Goal: Transaction & Acquisition: Download file/media

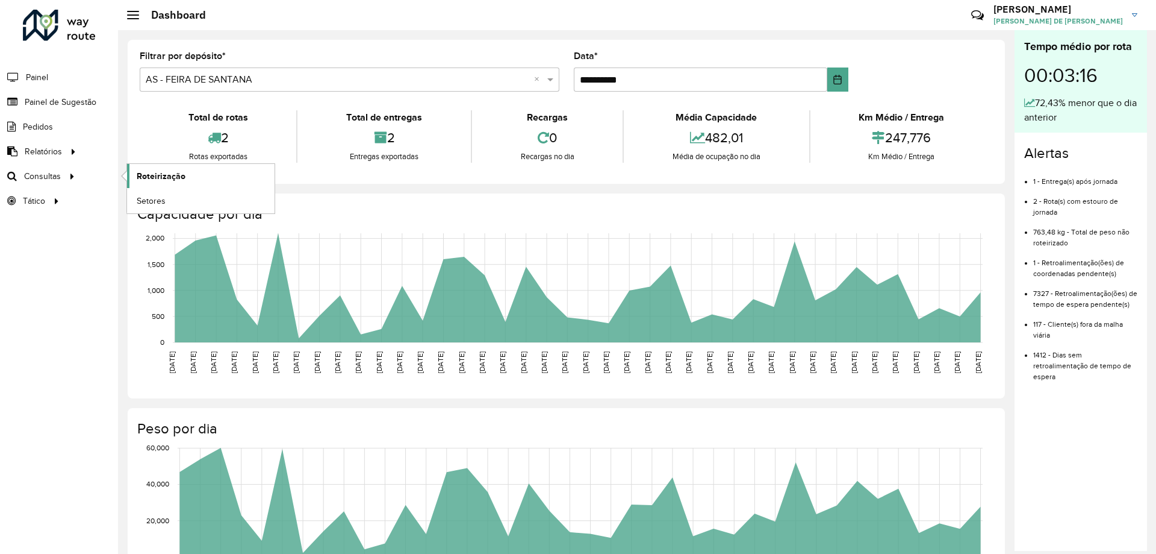
click at [155, 178] on span "Roteirização" at bounding box center [161, 176] width 49 height 13
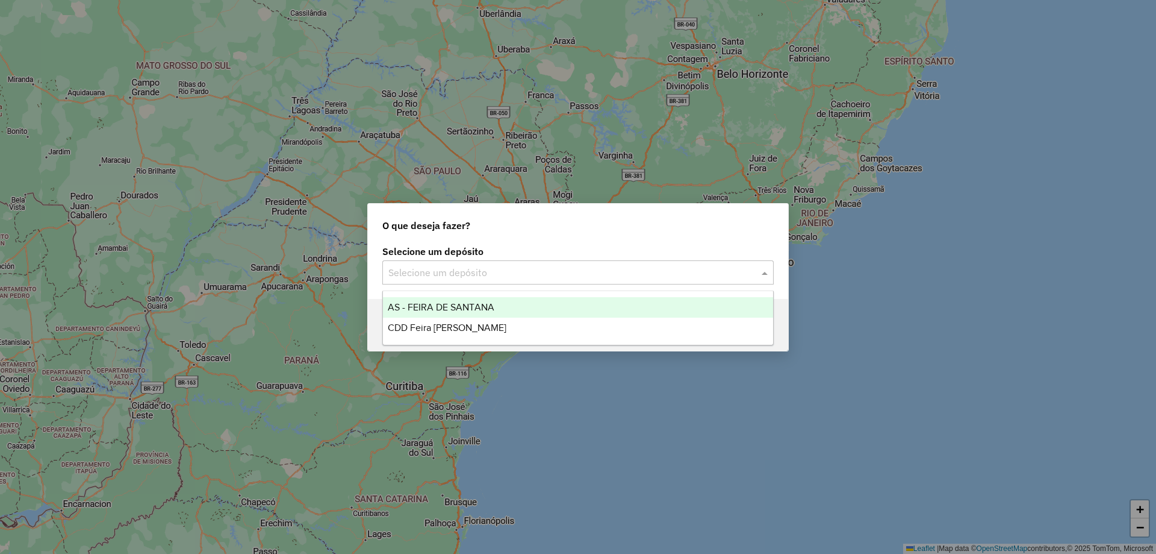
click at [525, 267] on input "text" at bounding box center [565, 273] width 355 height 14
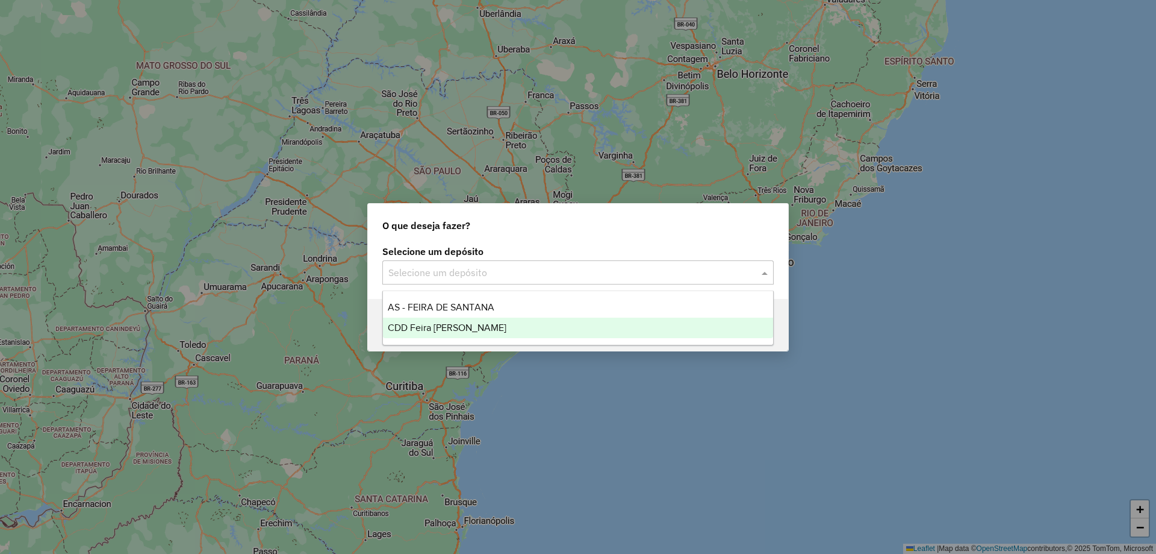
click at [489, 326] on div "CDD Feira de [PERSON_NAME]" at bounding box center [578, 327] width 390 height 20
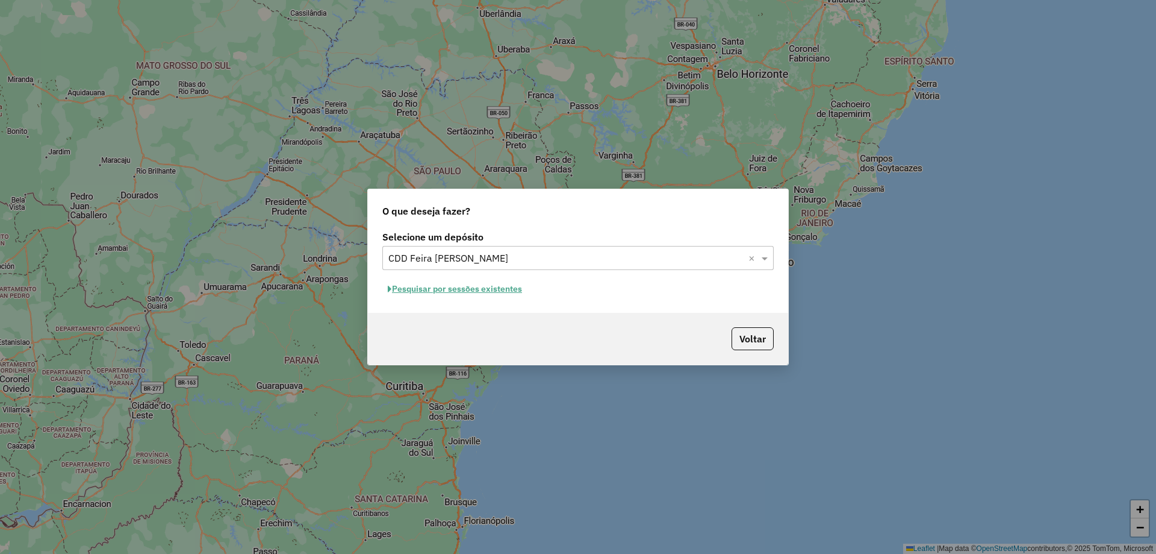
click at [484, 290] on button "Pesquisar por sessões existentes" at bounding box center [454, 288] width 145 height 19
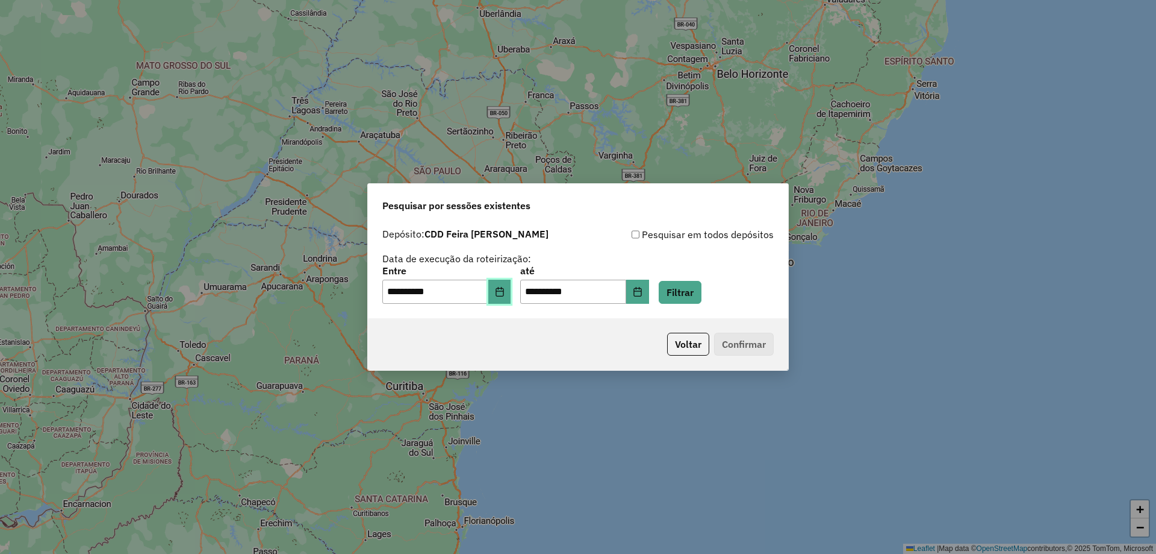
click at [511, 297] on button "Choose Date" at bounding box center [499, 291] width 23 height 24
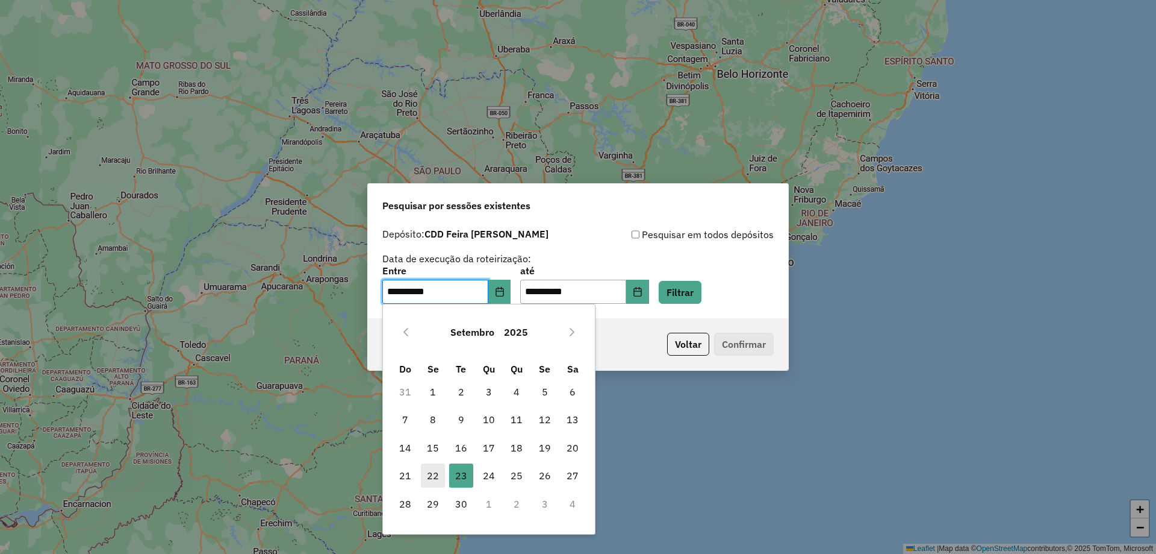
click at [438, 476] on span "22" at bounding box center [433, 475] width 24 height 24
type input "**********"
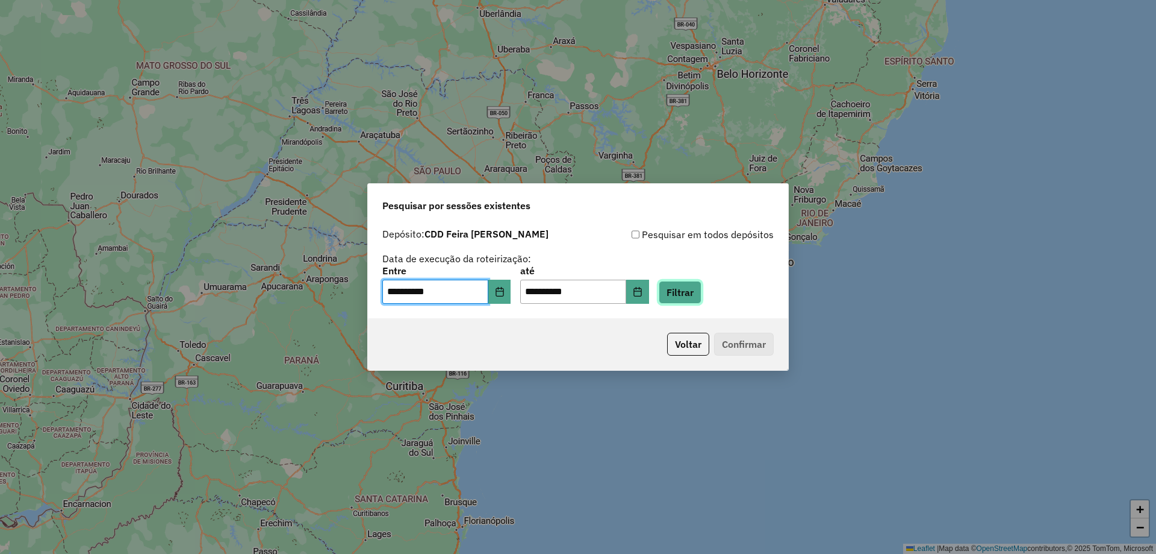
click at [701, 302] on button "Filtrar" at bounding box center [680, 292] width 43 height 23
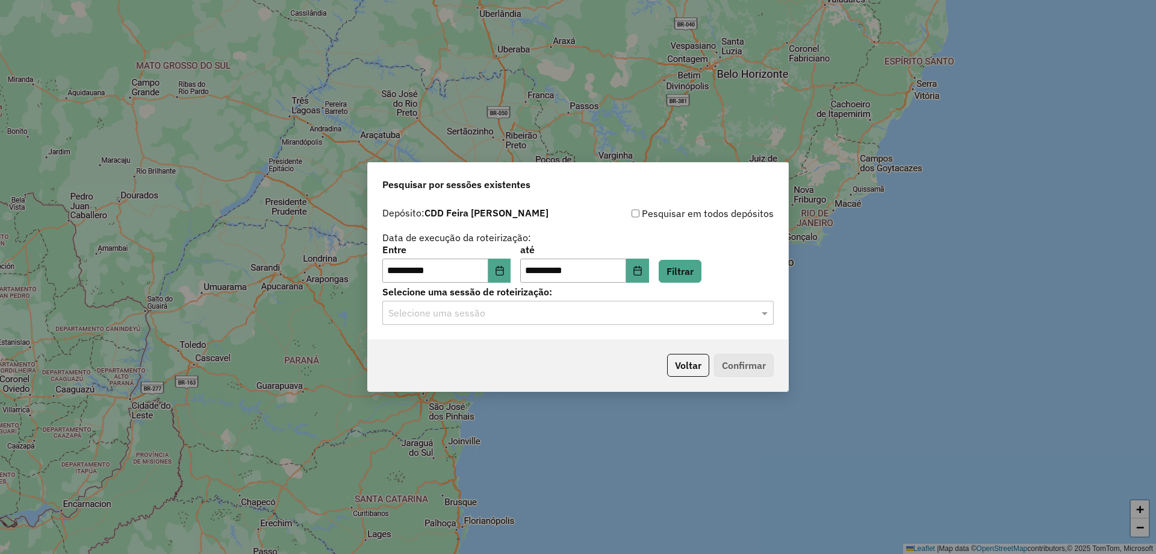
click at [622, 320] on div "Selecione uma sessão" at bounding box center [578, 313] width 392 height 24
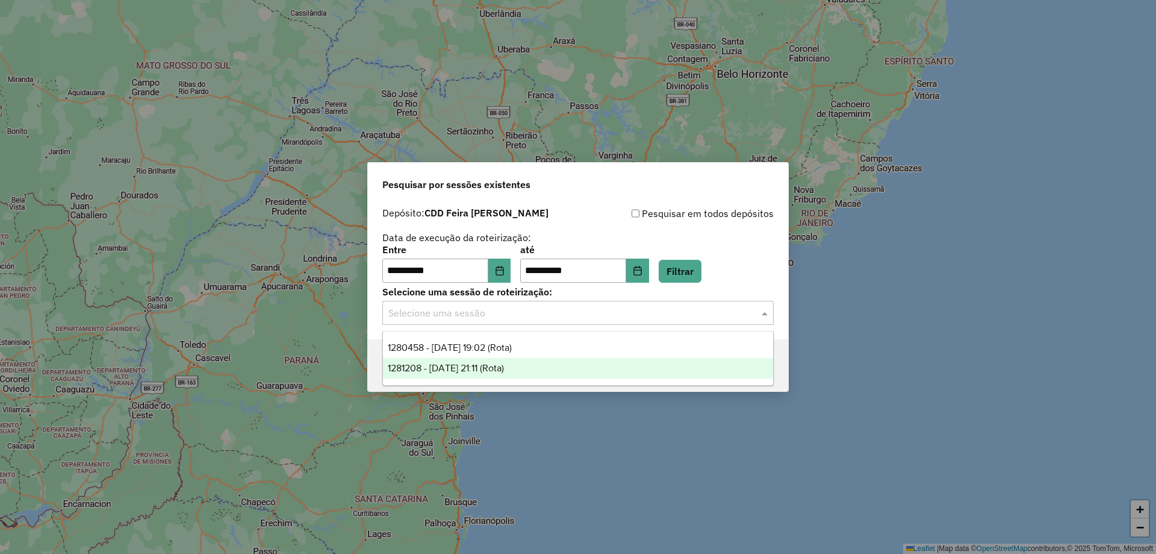
click at [487, 371] on span "1281208 - 23/09/2025 21:11 (Rota)" at bounding box center [446, 368] width 116 height 10
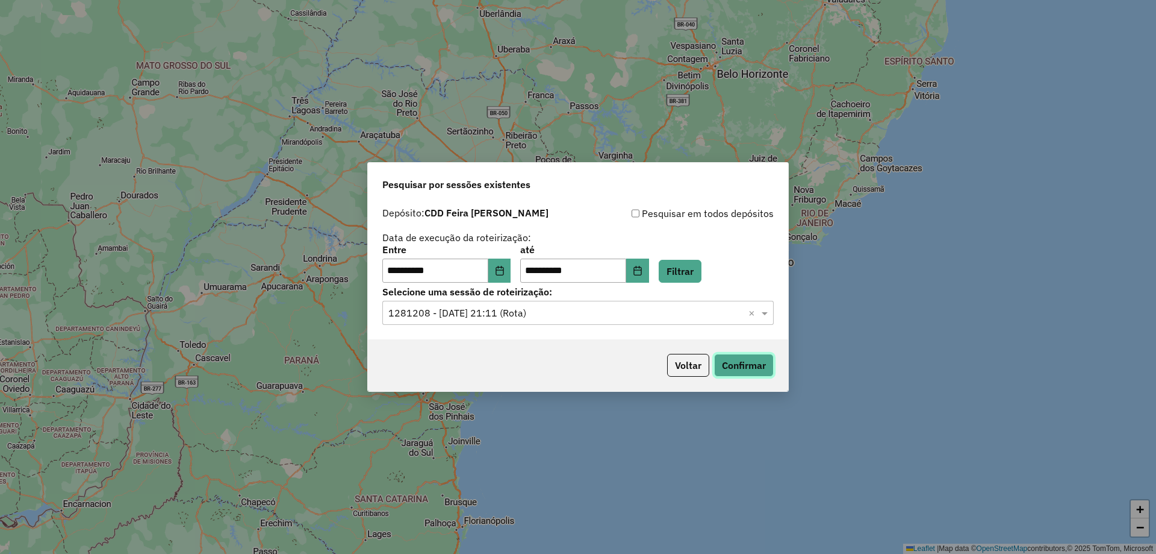
click at [761, 364] on button "Confirmar" at bounding box center [744, 365] width 60 height 23
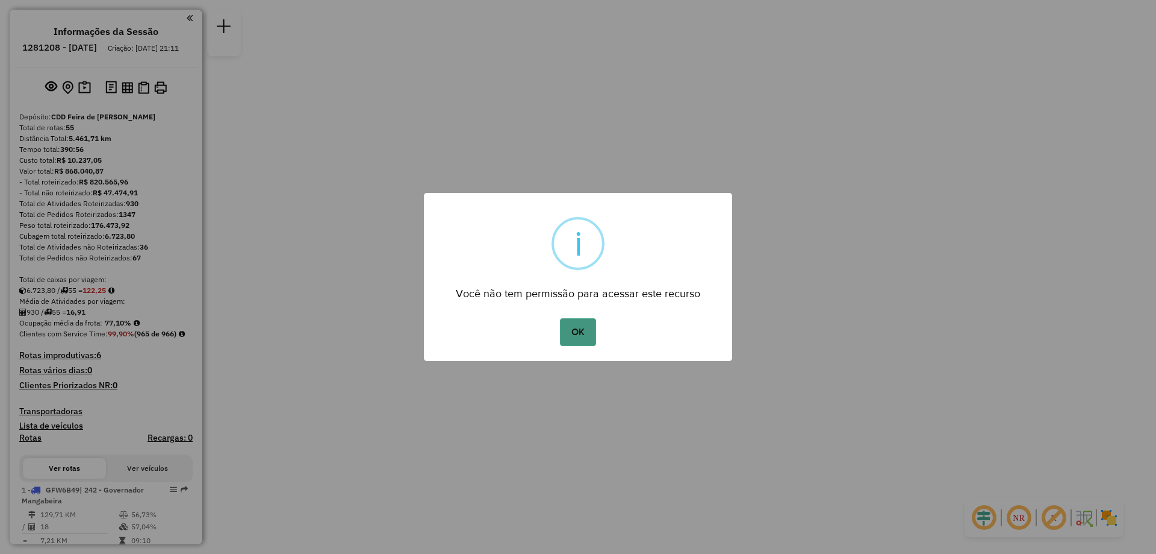
click at [569, 342] on button "OK" at bounding box center [578, 332] width 36 height 28
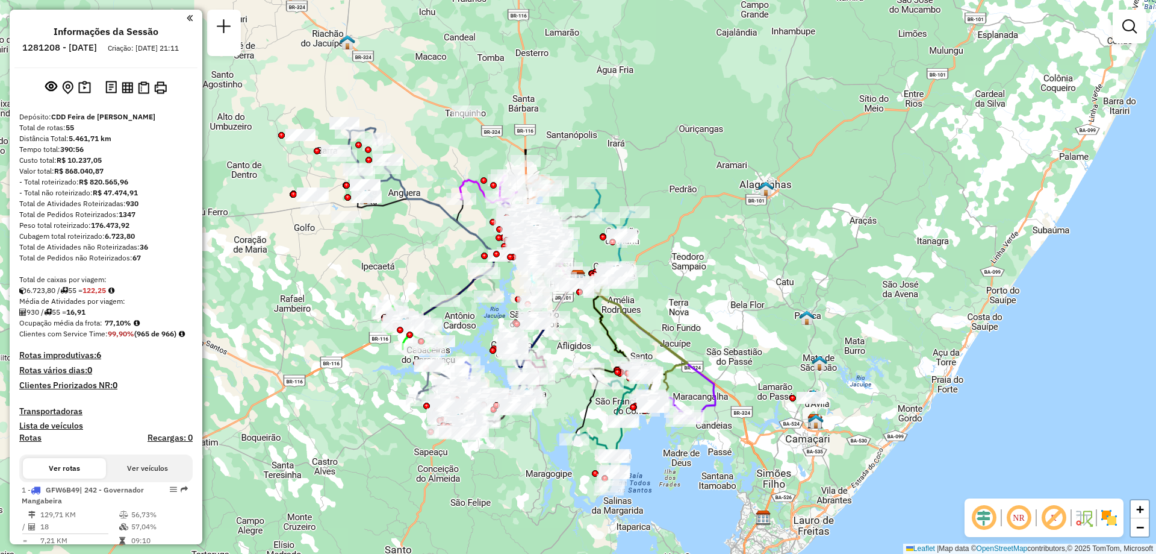
scroll to position [181, 0]
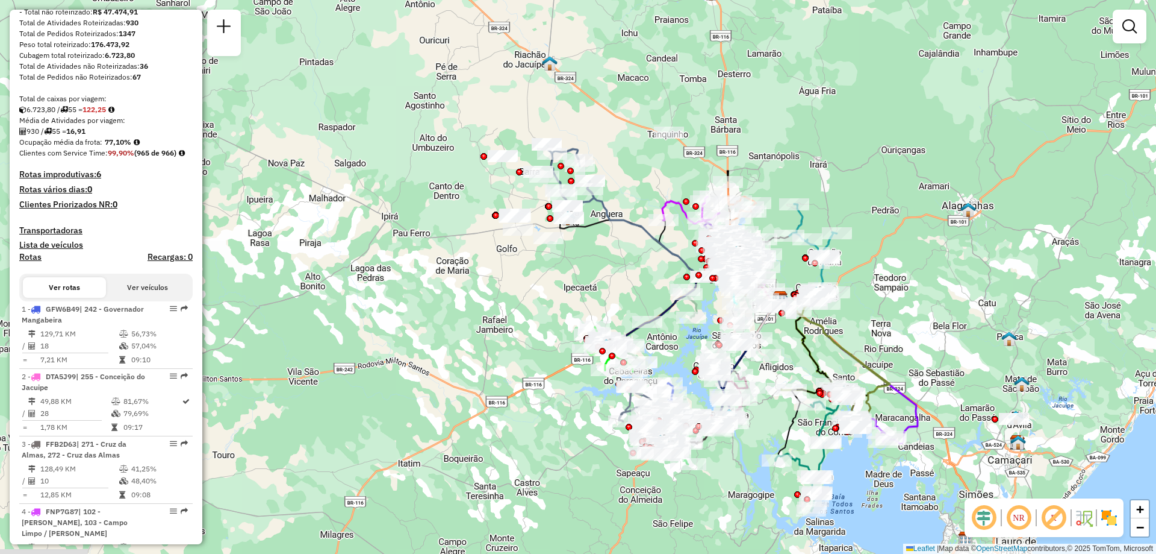
drag, startPoint x: 419, startPoint y: 246, endPoint x: 621, endPoint y: 267, distance: 203.5
click at [621, 267] on div "Janela de atendimento Grade de atendimento Capacidade Transportadoras Veículos …" at bounding box center [578, 277] width 1156 height 554
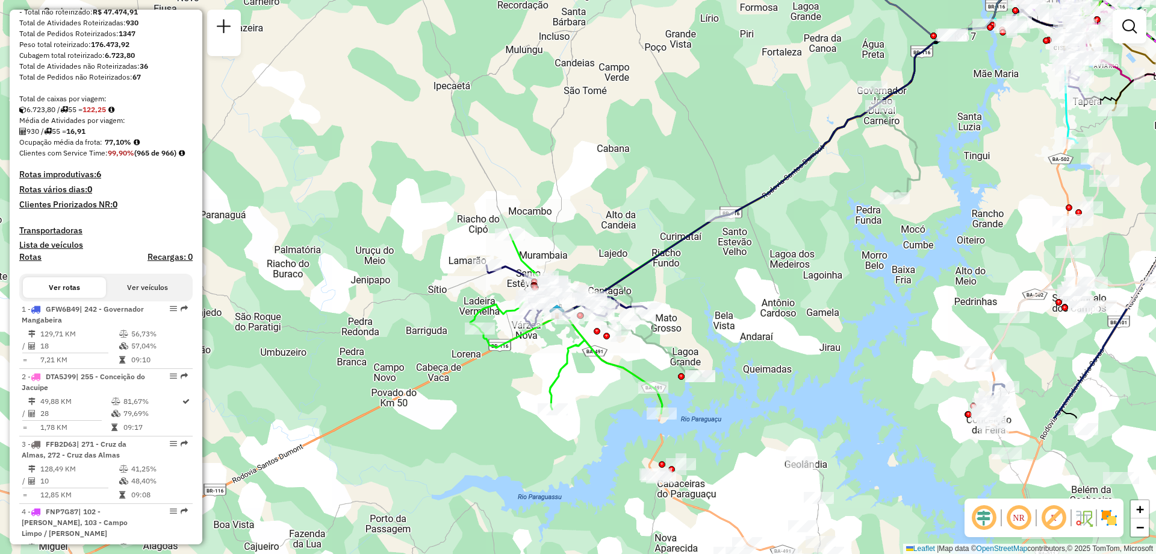
drag, startPoint x: 621, startPoint y: 367, endPoint x: 592, endPoint y: 176, distance: 193.1
click at [592, 176] on div "Janela de atendimento Grade de atendimento Capacidade Transportadoras Veículos …" at bounding box center [578, 277] width 1156 height 554
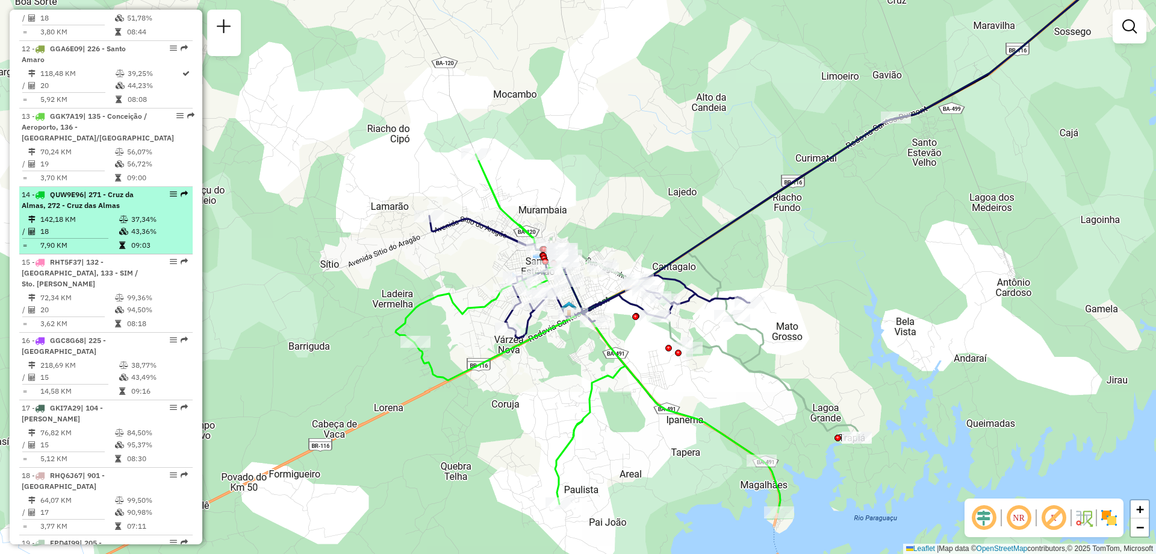
scroll to position [1385, 0]
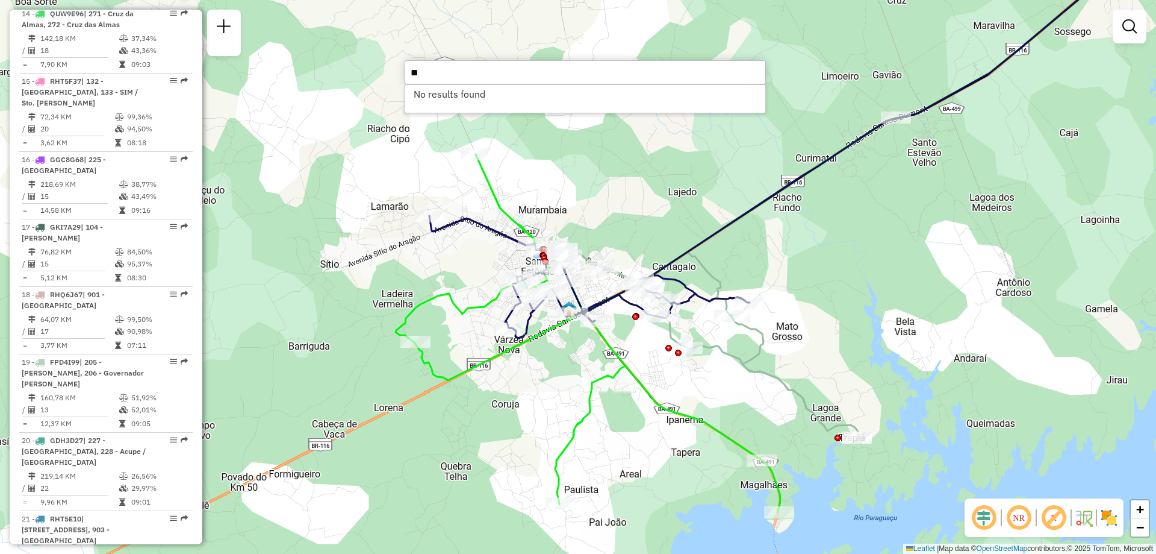
type input "*"
type input "*****"
click at [584, 100] on li "67359617 - GERVAN GERVAN OTILIO (Rota: 30 - Sequência: 9)" at bounding box center [585, 94] width 360 height 18
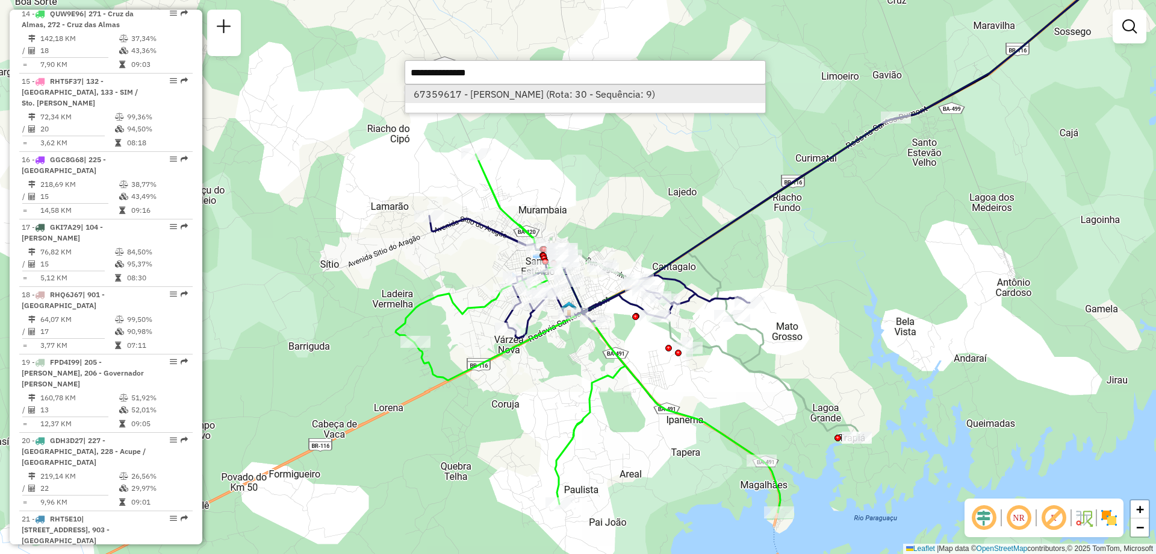
select select "**********"
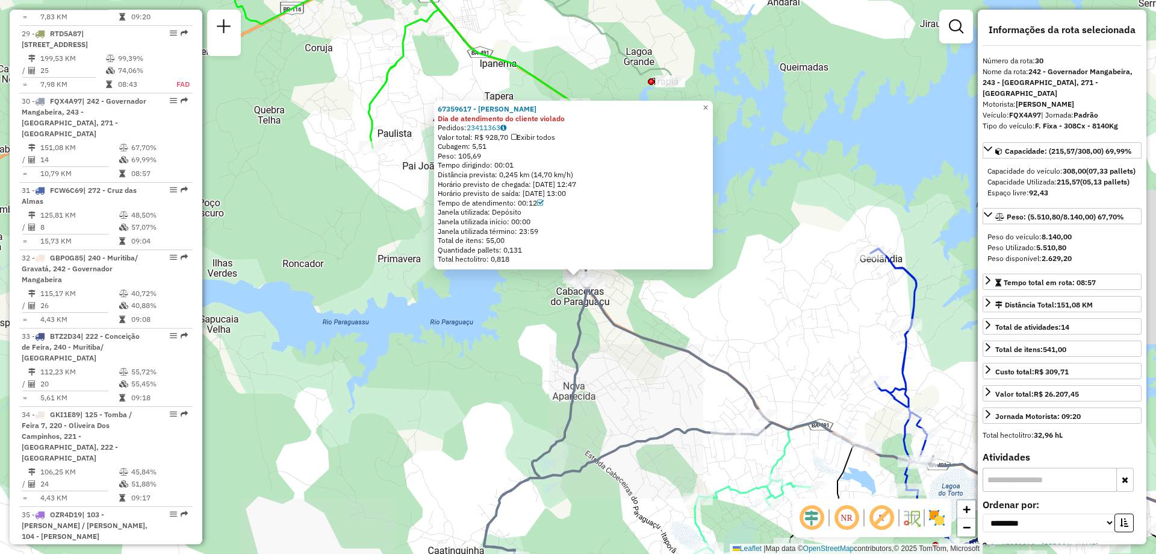
scroll to position [2548, 0]
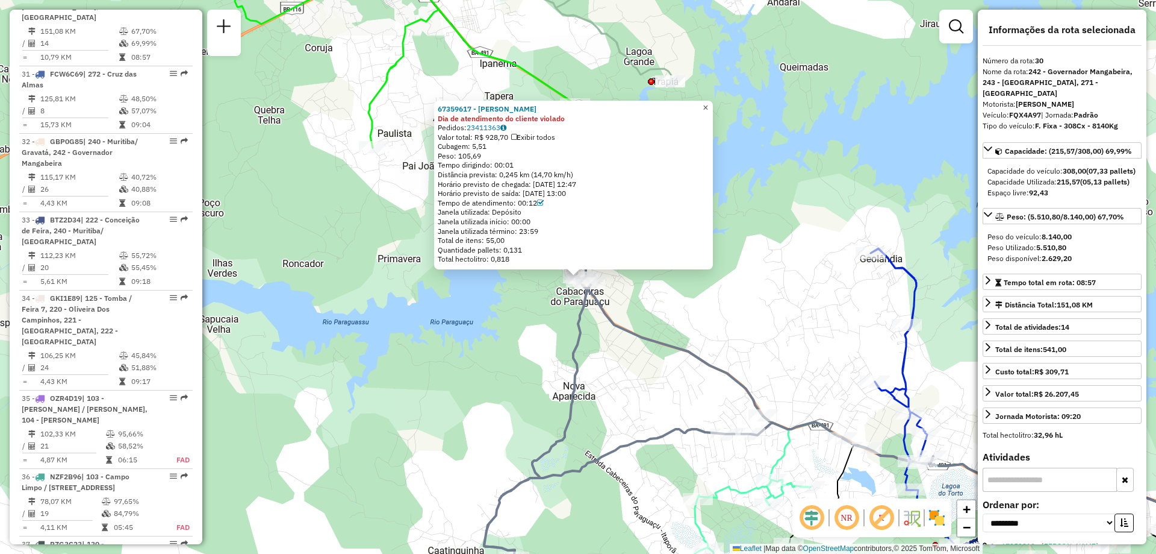
click at [708, 108] on span "×" at bounding box center [705, 107] width 5 height 10
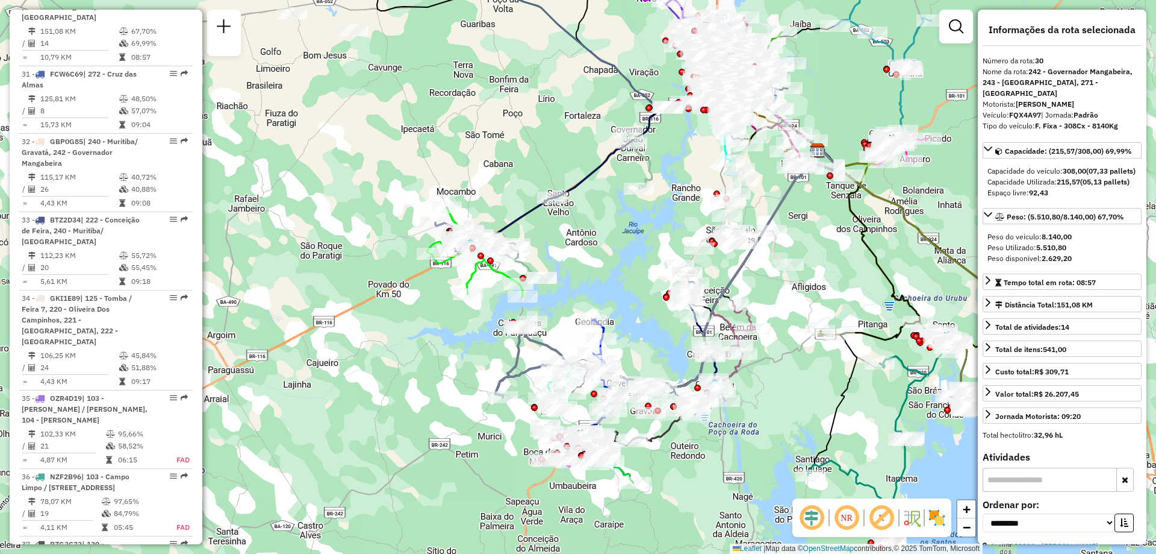
drag, startPoint x: 742, startPoint y: 225, endPoint x: 584, endPoint y: 261, distance: 162.6
click at [584, 261] on div "Janela de atendimento Grade de atendimento Capacidade Transportadoras Veículos …" at bounding box center [578, 277] width 1156 height 554
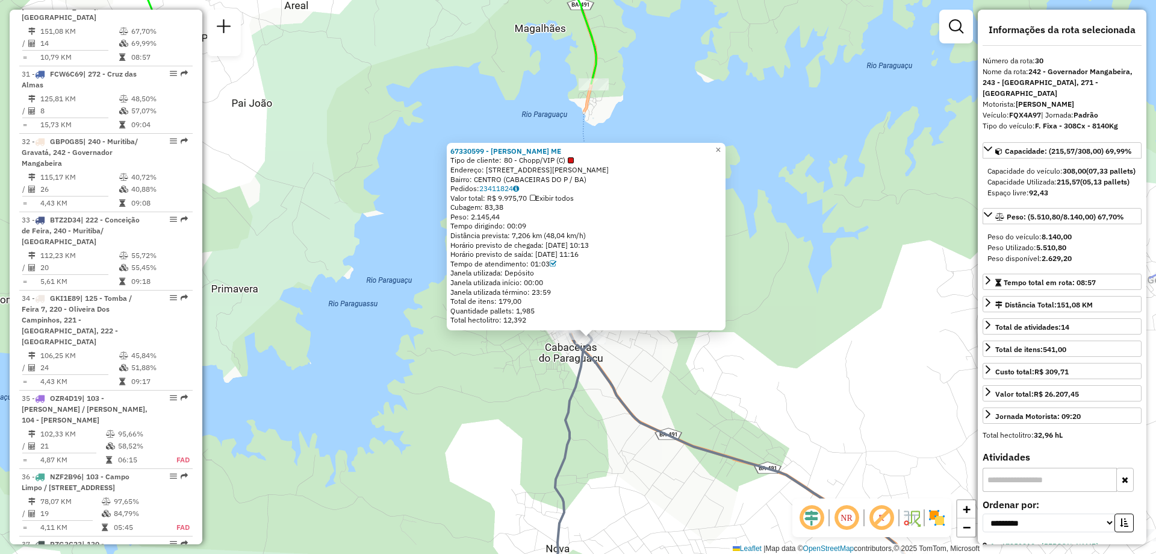
click at [604, 376] on icon at bounding box center [745, 447] width 393 height 323
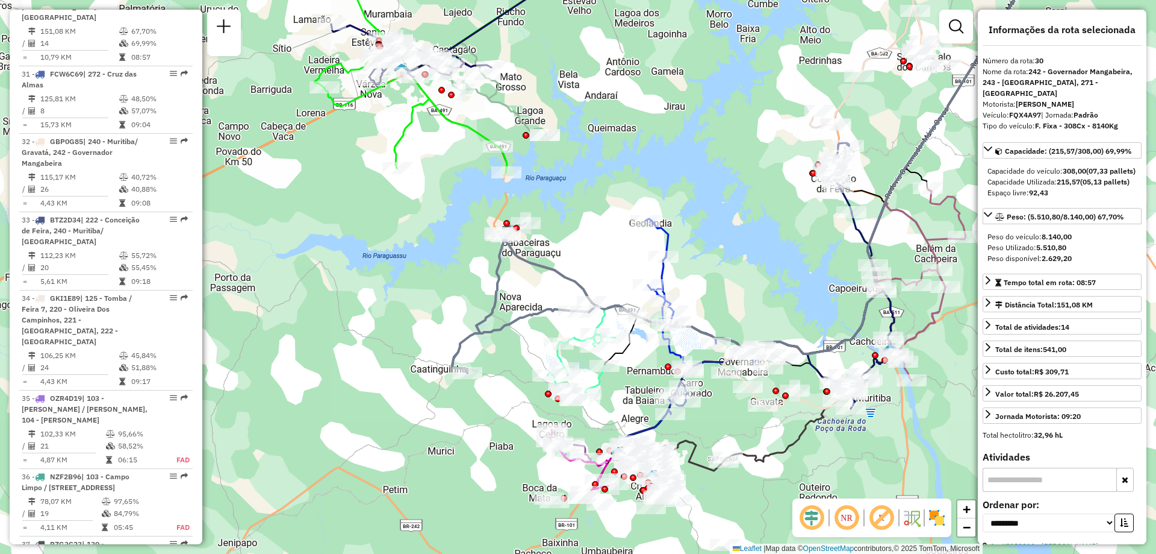
drag, startPoint x: 738, startPoint y: 380, endPoint x: 611, endPoint y: 261, distance: 174.7
click at [611, 261] on div "Janela de atendimento Grade de atendimento Capacidade Transportadoras Veículos …" at bounding box center [578, 277] width 1156 height 554
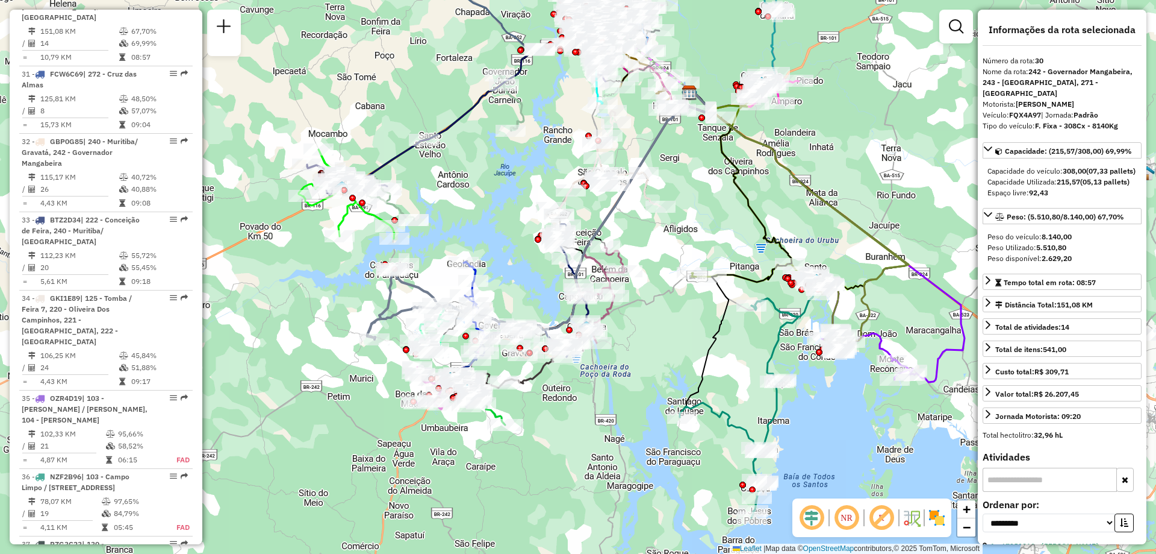
drag, startPoint x: 544, startPoint y: 269, endPoint x: 412, endPoint y: 284, distance: 133.4
click at [412, 284] on icon at bounding box center [423, 301] width 112 height 75
click at [610, 212] on icon at bounding box center [596, 211] width 234 height 238
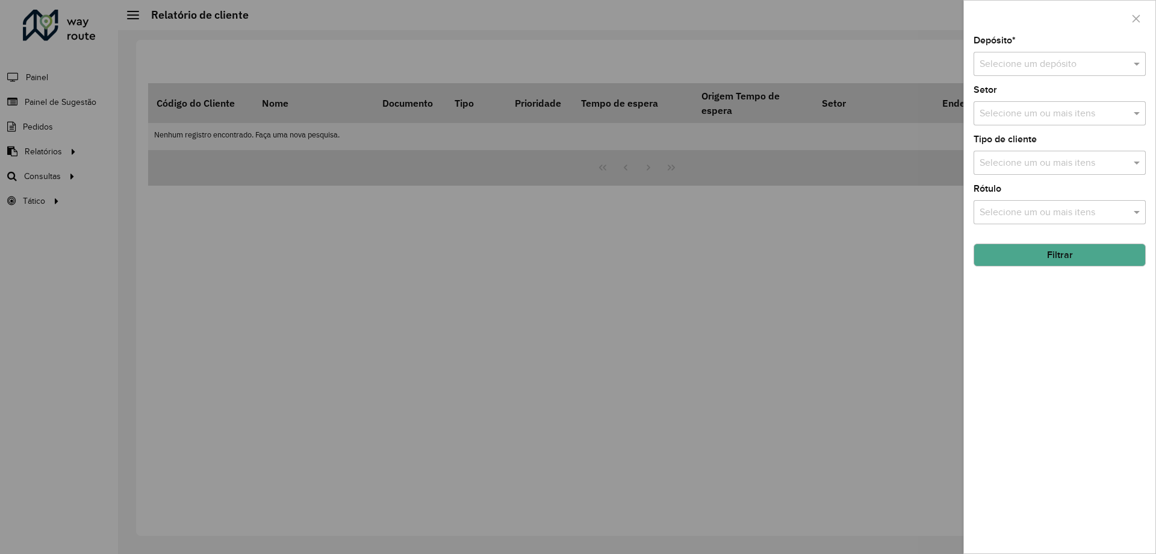
click at [51, 151] on div at bounding box center [578, 277] width 1156 height 554
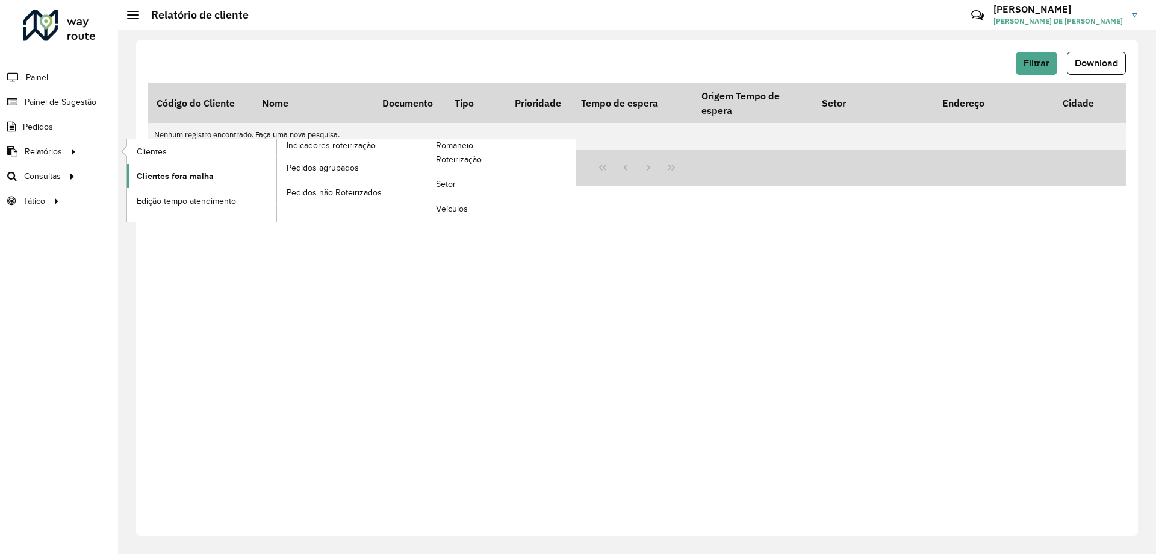
click at [209, 177] on span "Clientes fora malha" at bounding box center [175, 176] width 77 height 13
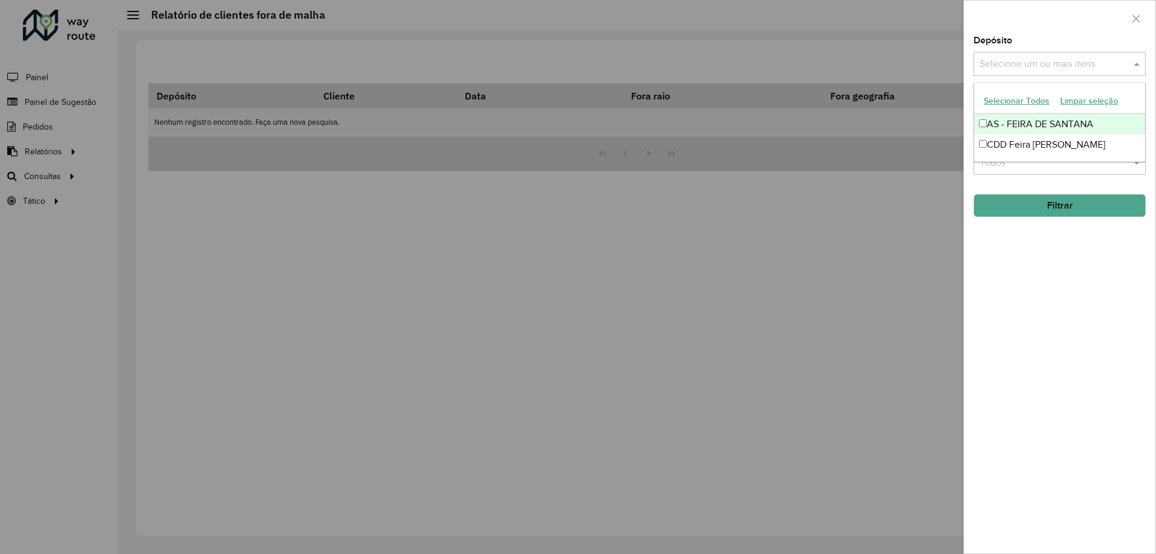
click at [1076, 58] on input "text" at bounding box center [1054, 64] width 154 height 14
click at [1012, 149] on div "CDD Feira de Santana" at bounding box center [1060, 144] width 171 height 20
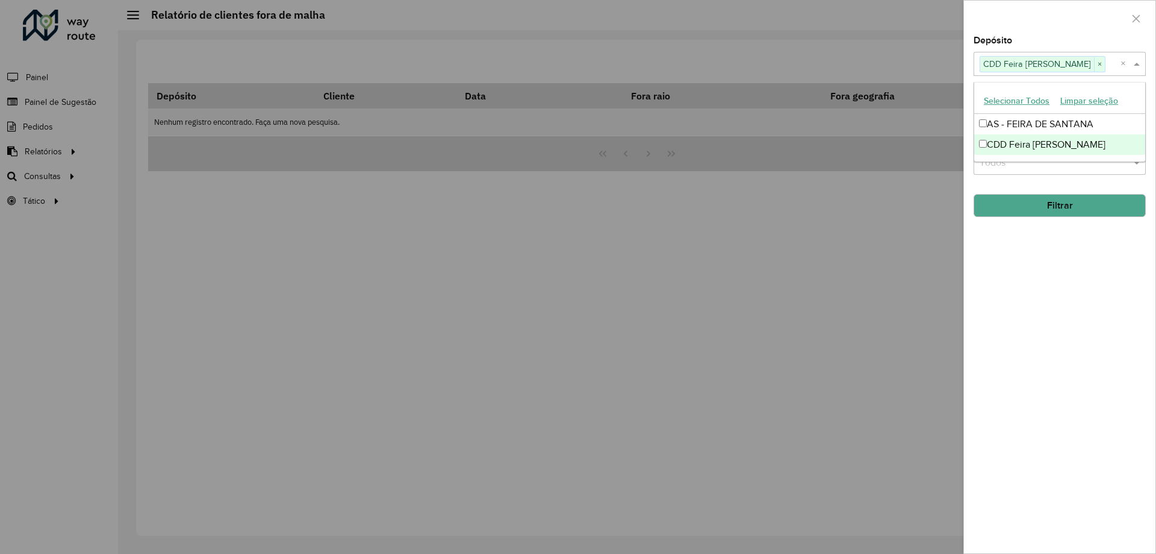
click at [1031, 207] on button "Filtrar" at bounding box center [1060, 205] width 172 height 23
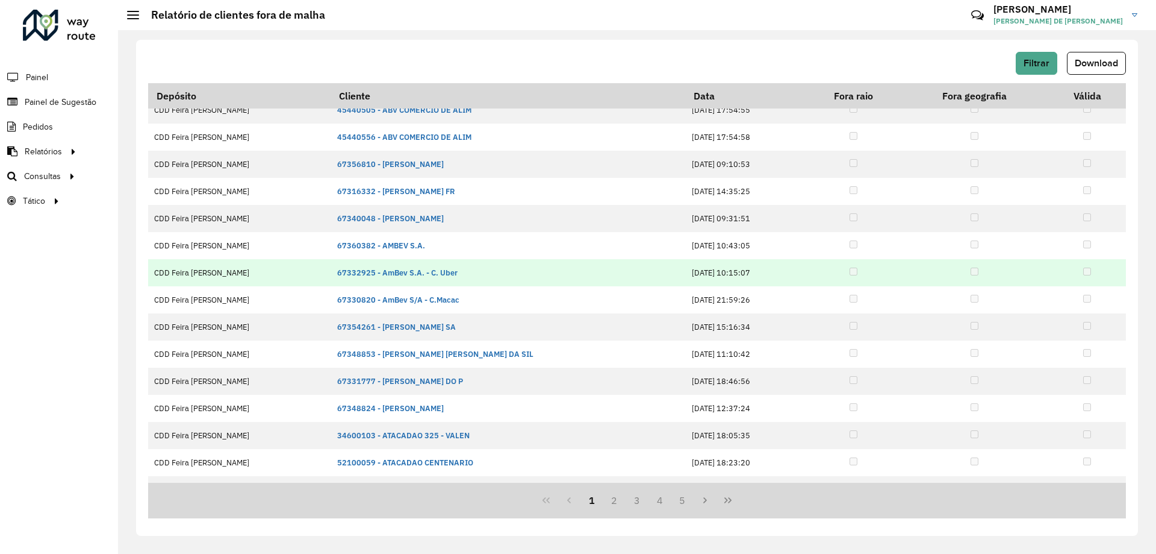
scroll to position [169, 0]
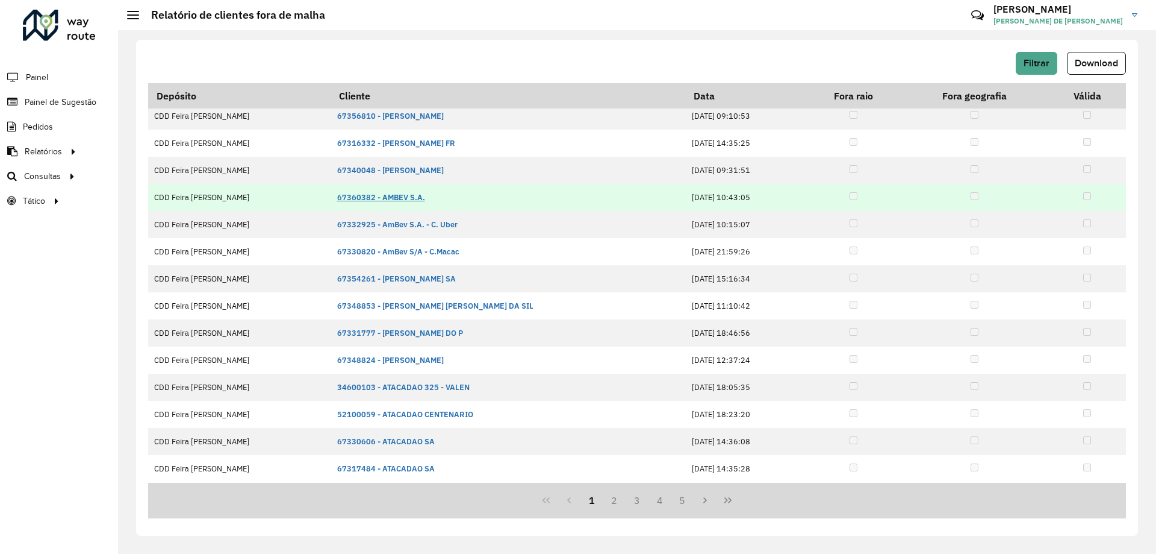
click at [382, 198] on link "67360382 - AMBEV S.A." at bounding box center [381, 197] width 88 height 10
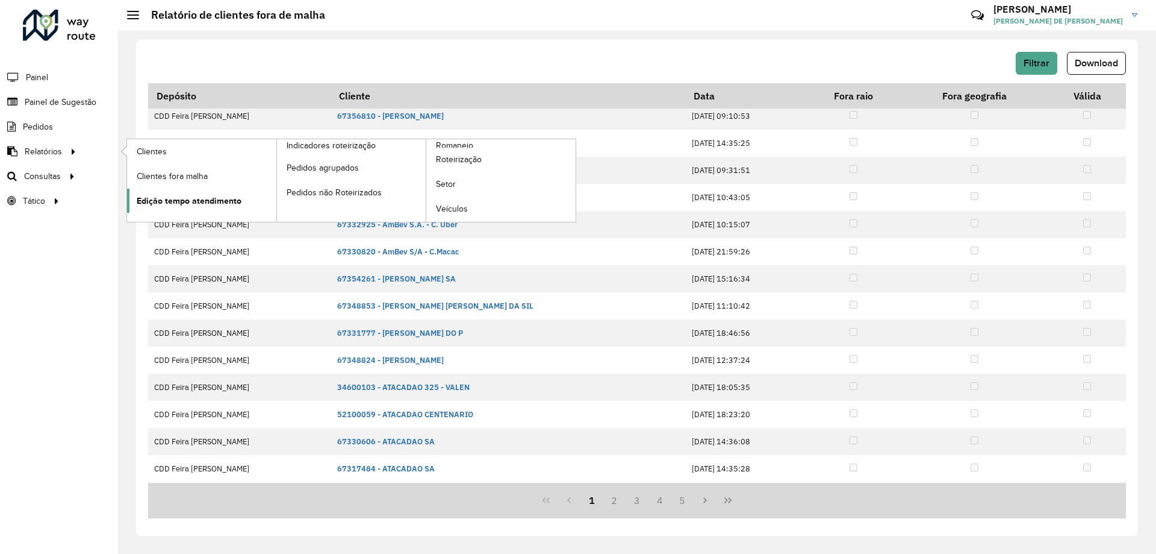
click at [159, 196] on span "Edição tempo atendimento" at bounding box center [189, 201] width 105 height 13
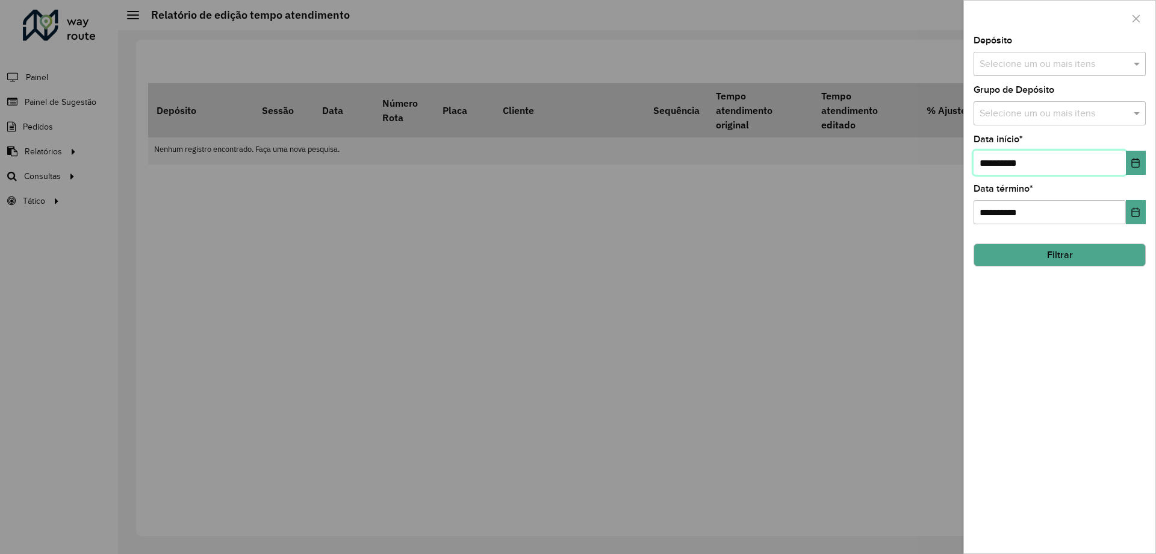
click at [1022, 160] on input "**********" at bounding box center [1050, 163] width 152 height 24
click at [1132, 163] on icon "Choose Date" at bounding box center [1136, 163] width 8 height 10
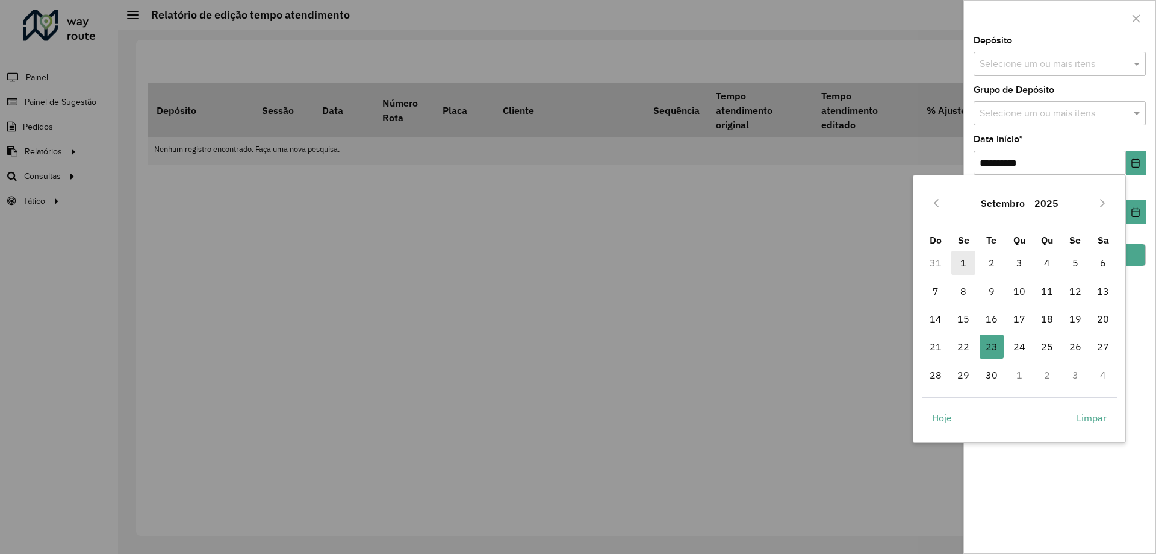
click at [962, 260] on span "1" at bounding box center [964, 263] width 24 height 24
type input "**********"
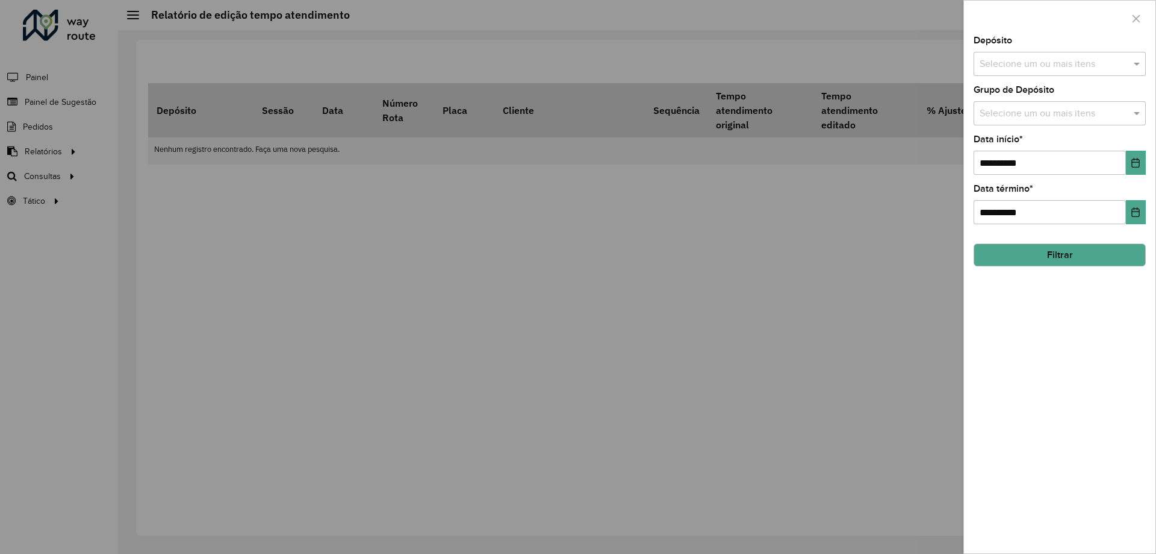
click at [1006, 249] on button "Filtrar" at bounding box center [1060, 254] width 172 height 23
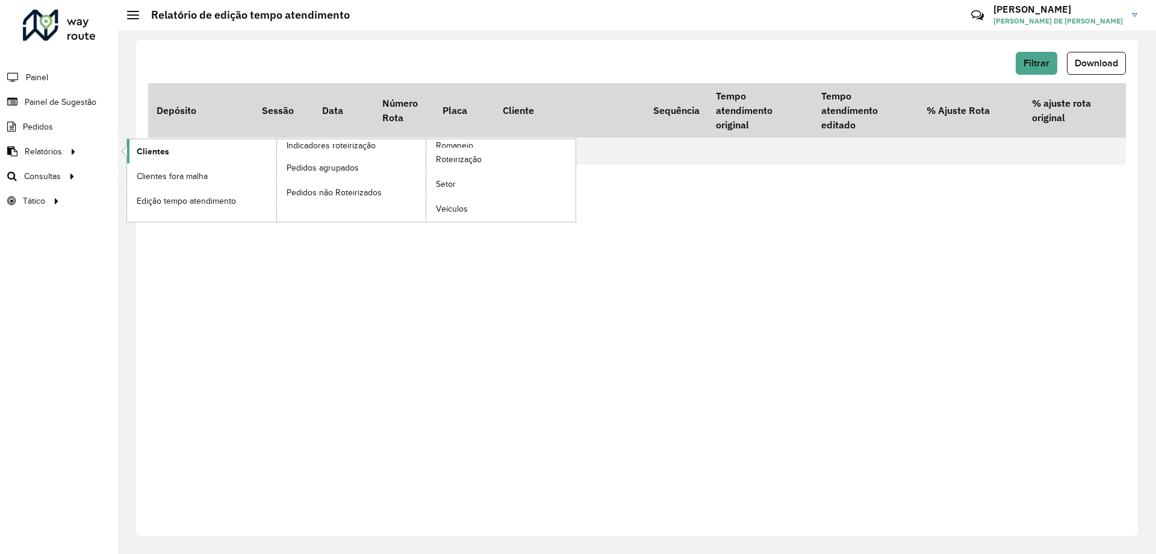
click at [187, 152] on link "Clientes" at bounding box center [201, 151] width 149 height 24
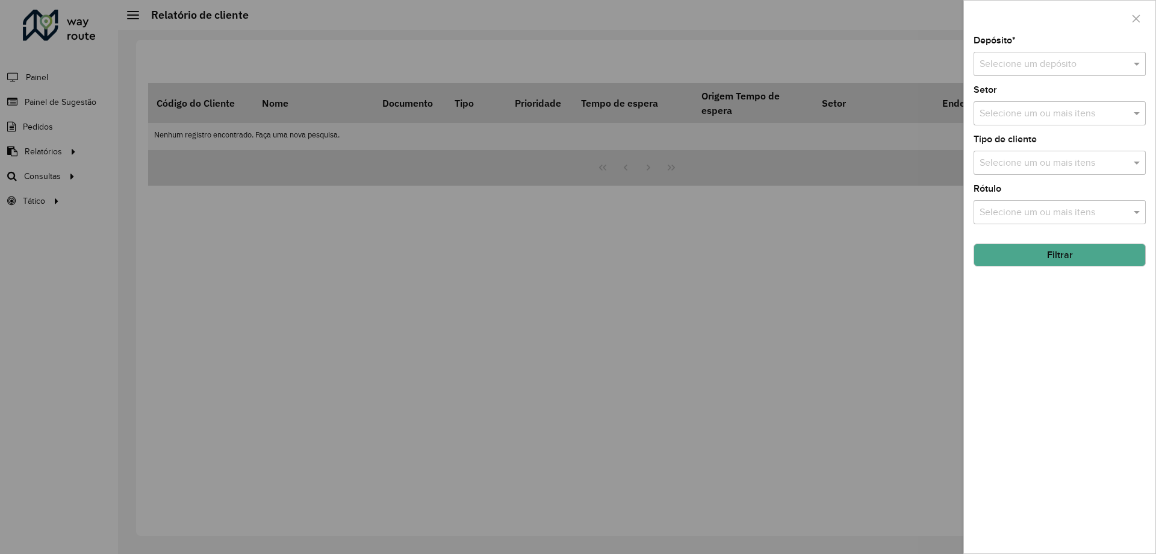
click at [1053, 63] on input "text" at bounding box center [1048, 64] width 136 height 14
click at [1041, 120] on span "CDD Feira de Santana" at bounding box center [1038, 119] width 119 height 10
click at [1047, 257] on button "Filtrar" at bounding box center [1060, 254] width 172 height 23
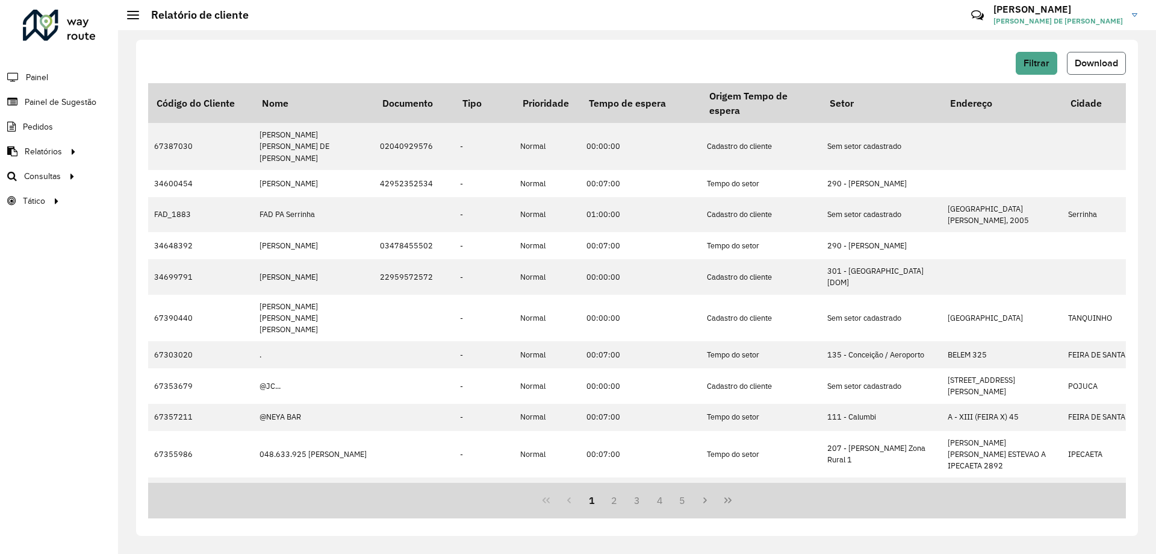
click at [1092, 58] on span "Download" at bounding box center [1096, 63] width 43 height 10
